Goal: Ask a question

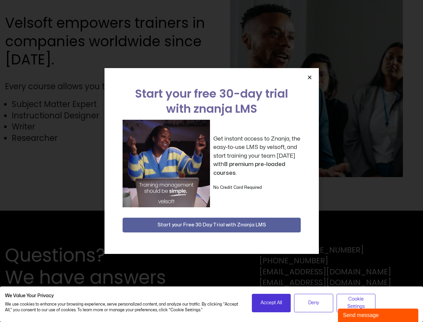
click at [212, 161] on div "Get instant access to Znanja, the easy-to-use LMS by velsoft, and start trainin…" at bounding box center [212, 164] width 178 height 88
click at [310, 77] on icon "Close" at bounding box center [309, 77] width 5 height 5
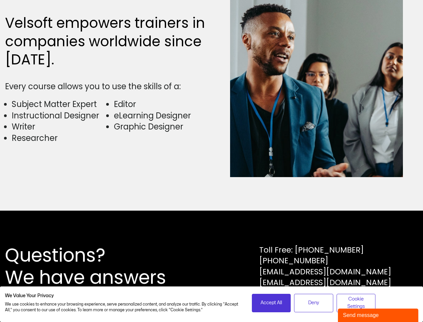
click at [212, 225] on div "Questions? We have answers Toll Free: [PHONE_NUMBER] [PHONE_NUMBER] [EMAIL_ADDR…" at bounding box center [211, 266] width 423 height 111
click at [272, 303] on span "Accept All" at bounding box center [271, 302] width 21 height 7
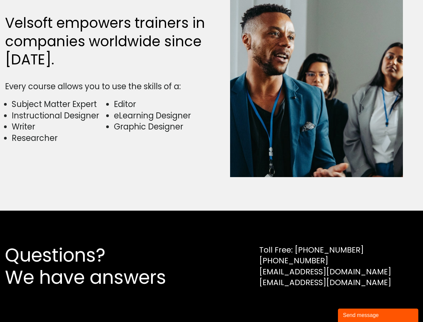
click at [314, 303] on div "Questions? We have answers Toll Free: [PHONE_NUMBER] [PHONE_NUMBER] [EMAIL_ADDR…" at bounding box center [211, 266] width 423 height 111
click at [356, 303] on div "Questions? We have answers Toll Free: [PHONE_NUMBER] [PHONE_NUMBER] [EMAIL_ADDR…" at bounding box center [211, 266] width 423 height 111
click at [379, 315] on div "Send message" at bounding box center [378, 315] width 70 height 8
